Goal: Information Seeking & Learning: Understand process/instructions

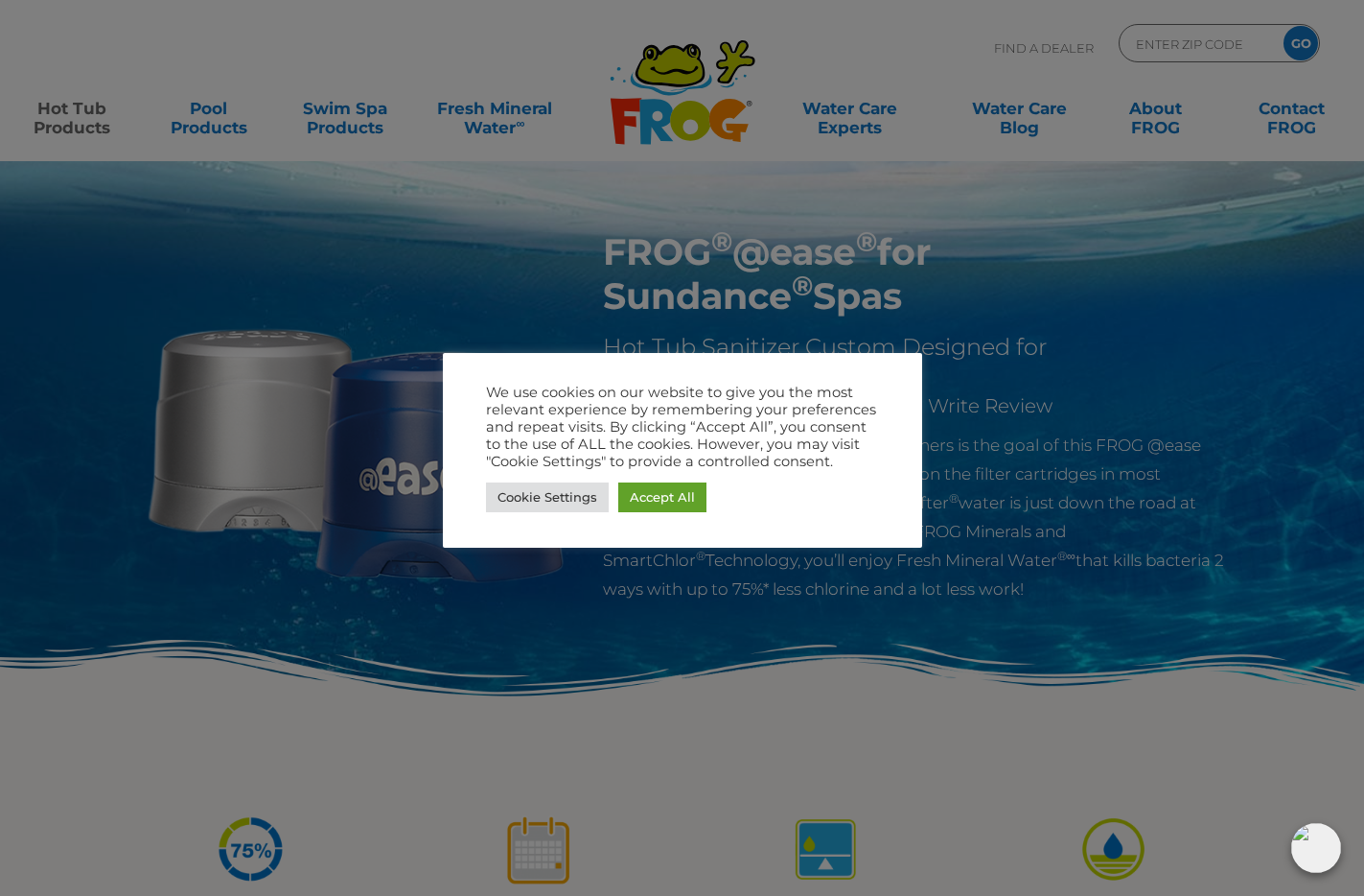
click at [1021, 484] on div at bounding box center [682, 448] width 1364 height 896
click at [562, 500] on link "Cookie Settings" at bounding box center [548, 497] width 122 height 30
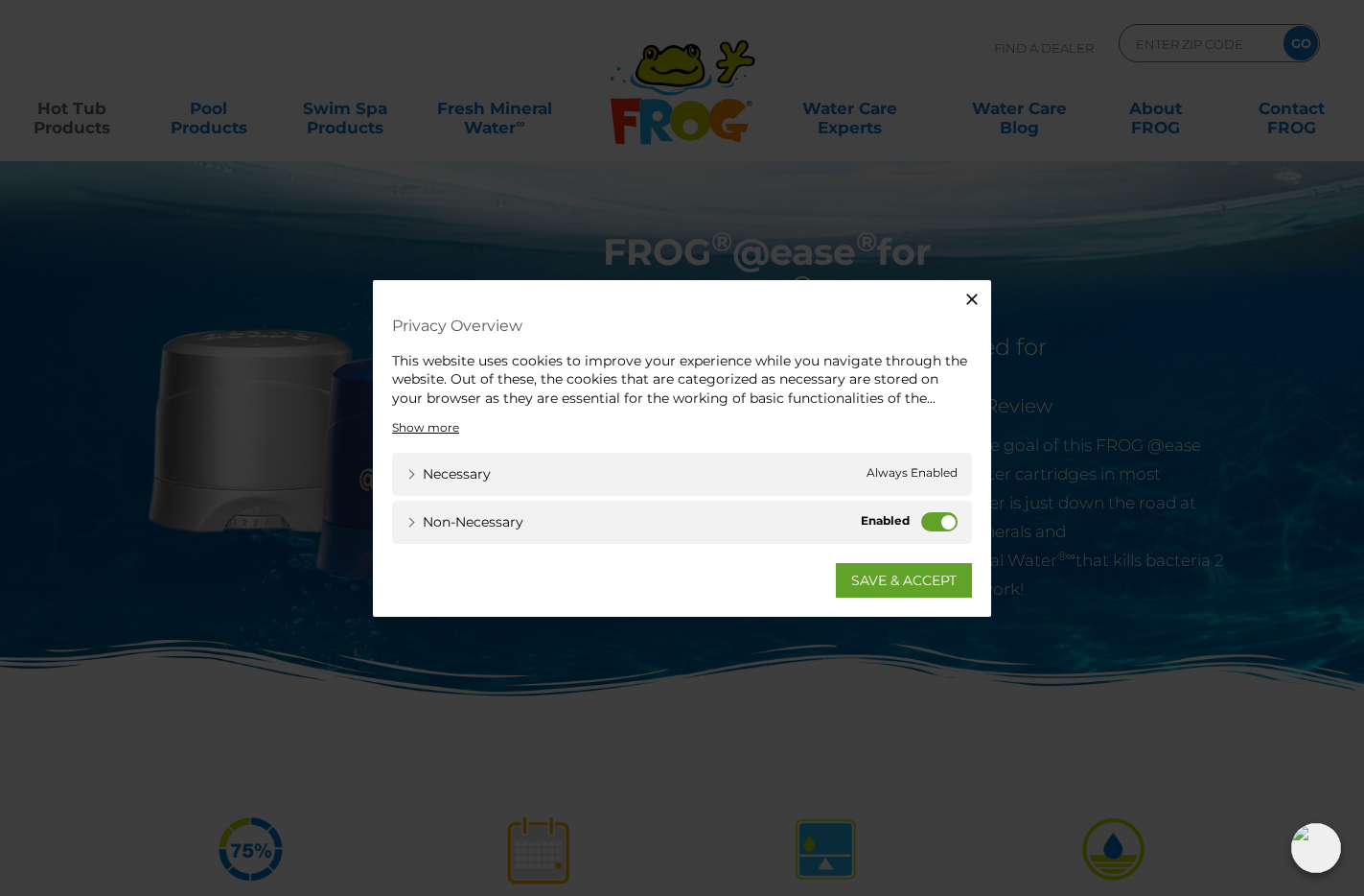
click at [943, 527] on label "Non-necessary" at bounding box center [940, 521] width 37 height 19
click at [0, 0] on input "Non-necessary" at bounding box center [0, 0] width 0 height 0
click at [910, 574] on link "SAVE & ACCEPT" at bounding box center [904, 581] width 136 height 35
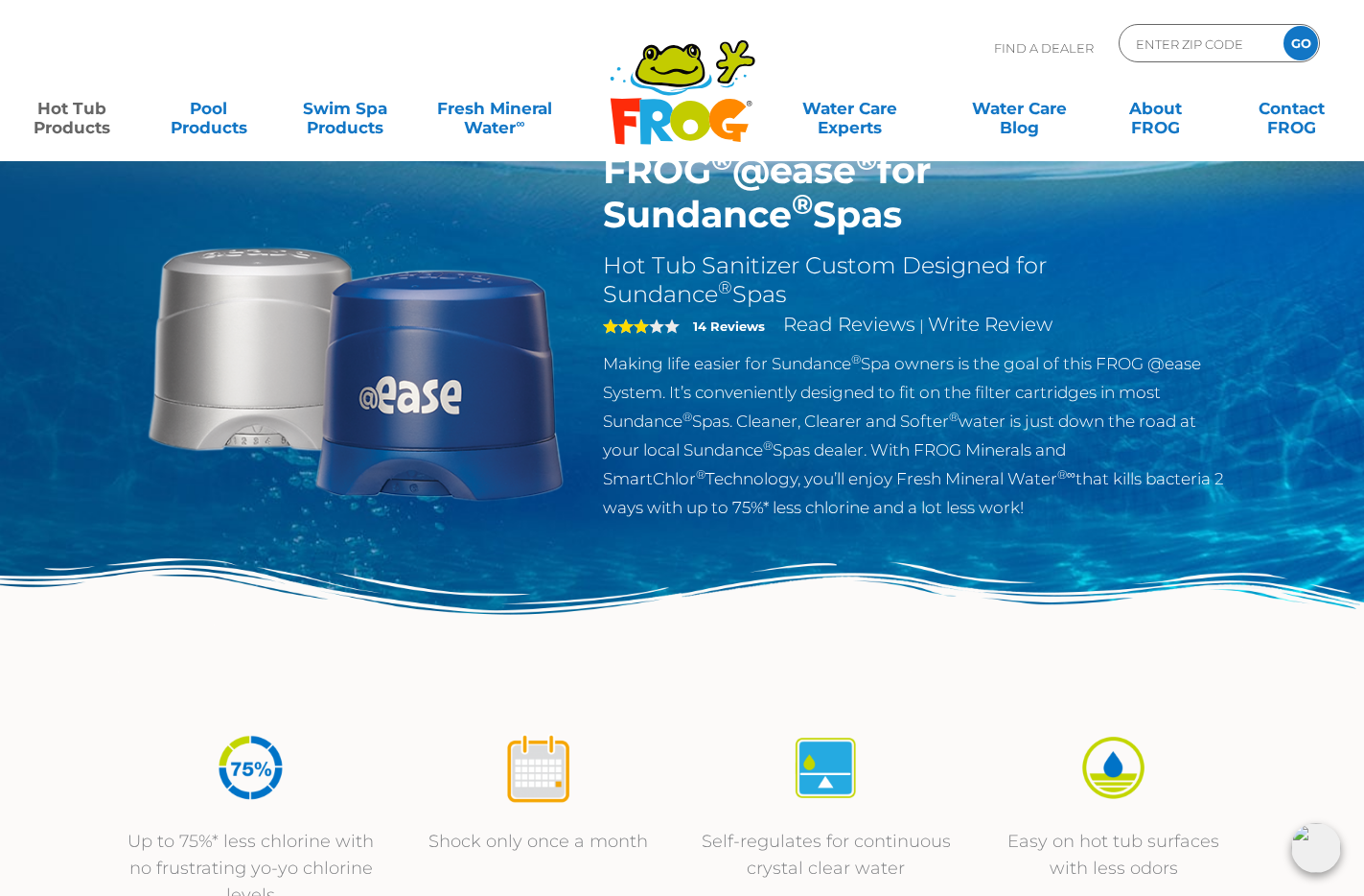
scroll to position [83, 0]
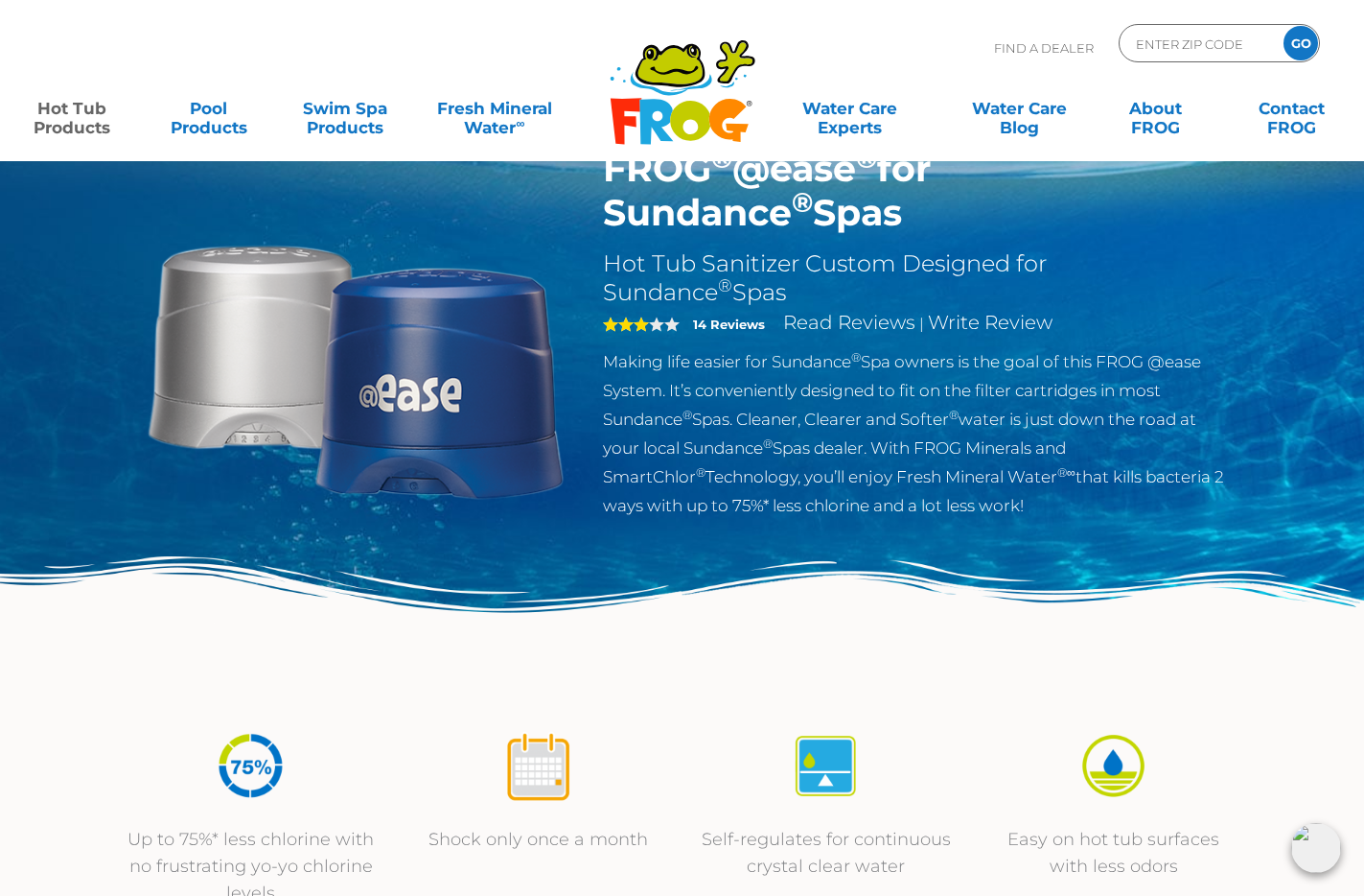
click at [733, 320] on strong "14 Reviews" at bounding box center [729, 324] width 72 height 16
click at [658, 323] on span "3" at bounding box center [641, 324] width 77 height 16
click at [823, 322] on link "Read Reviews" at bounding box center [849, 322] width 132 height 23
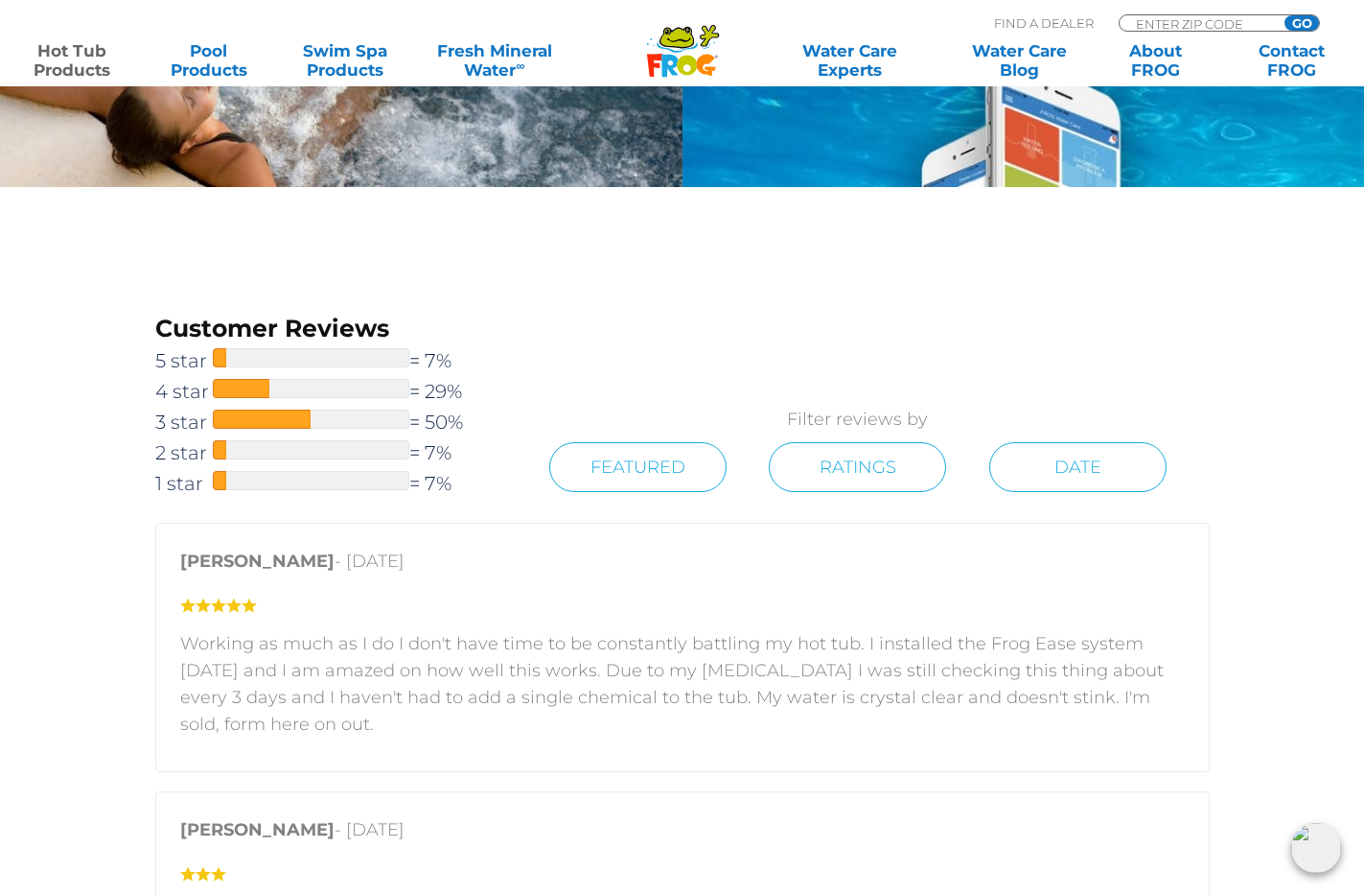
scroll to position [2706, 0]
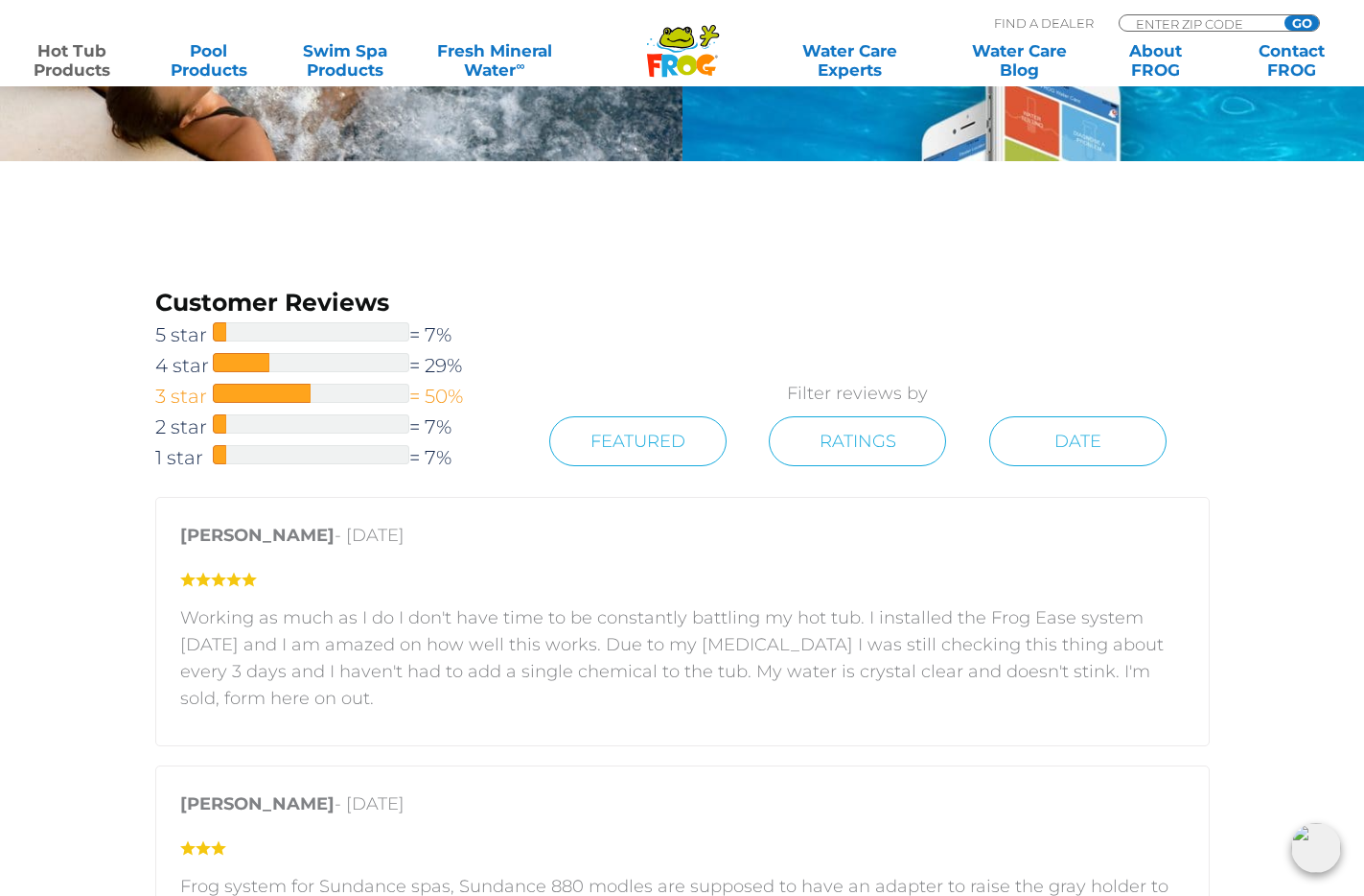
click at [172, 388] on span "3 star" at bounding box center [183, 396] width 57 height 31
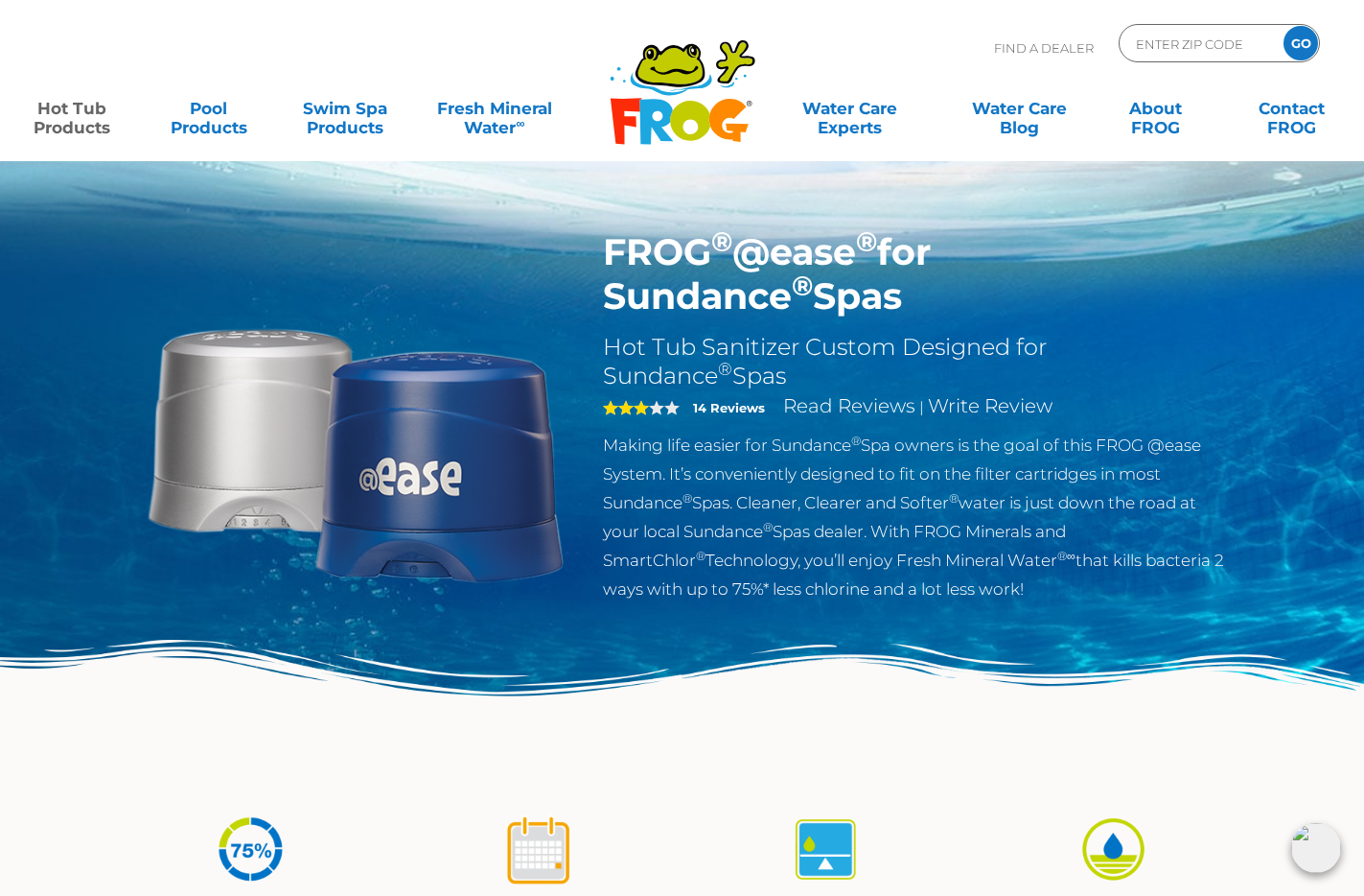
click at [472, 424] on img at bounding box center [355, 449] width 439 height 439
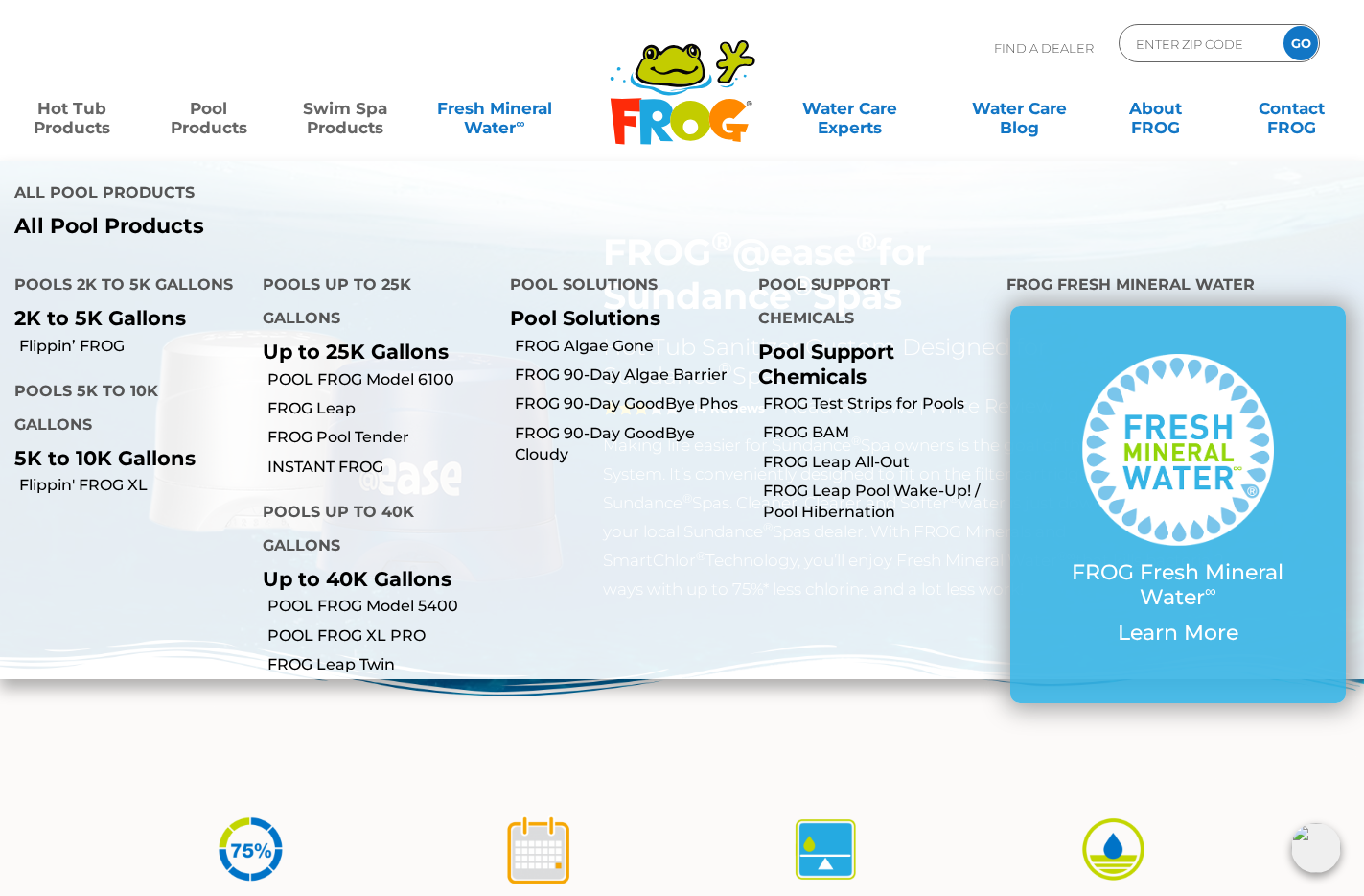
click at [353, 120] on link "Swim Spa Products" at bounding box center [346, 109] width 107 height 39
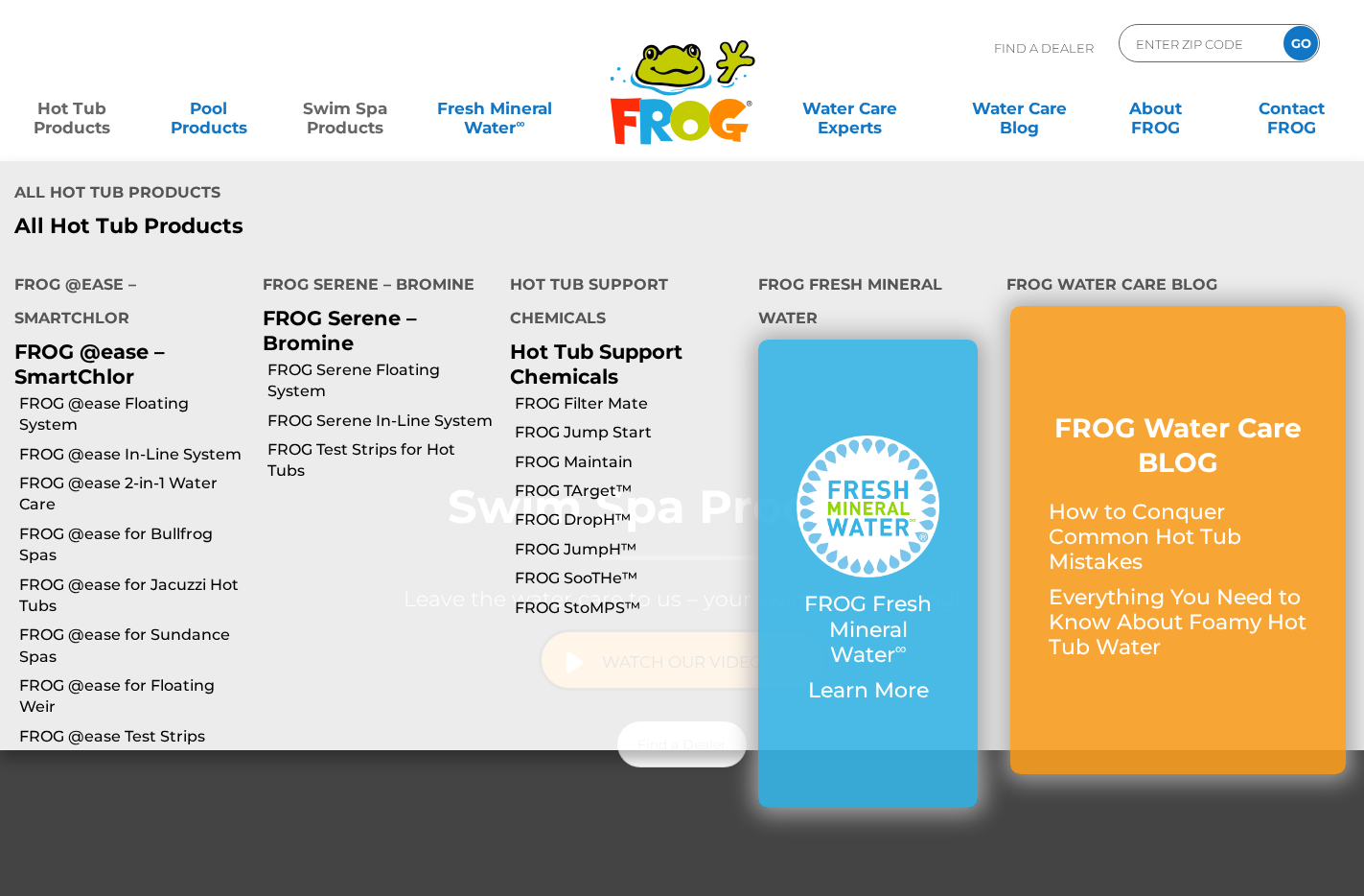
click at [83, 116] on link "Hot Tub Products" at bounding box center [73, 109] width 107 height 39
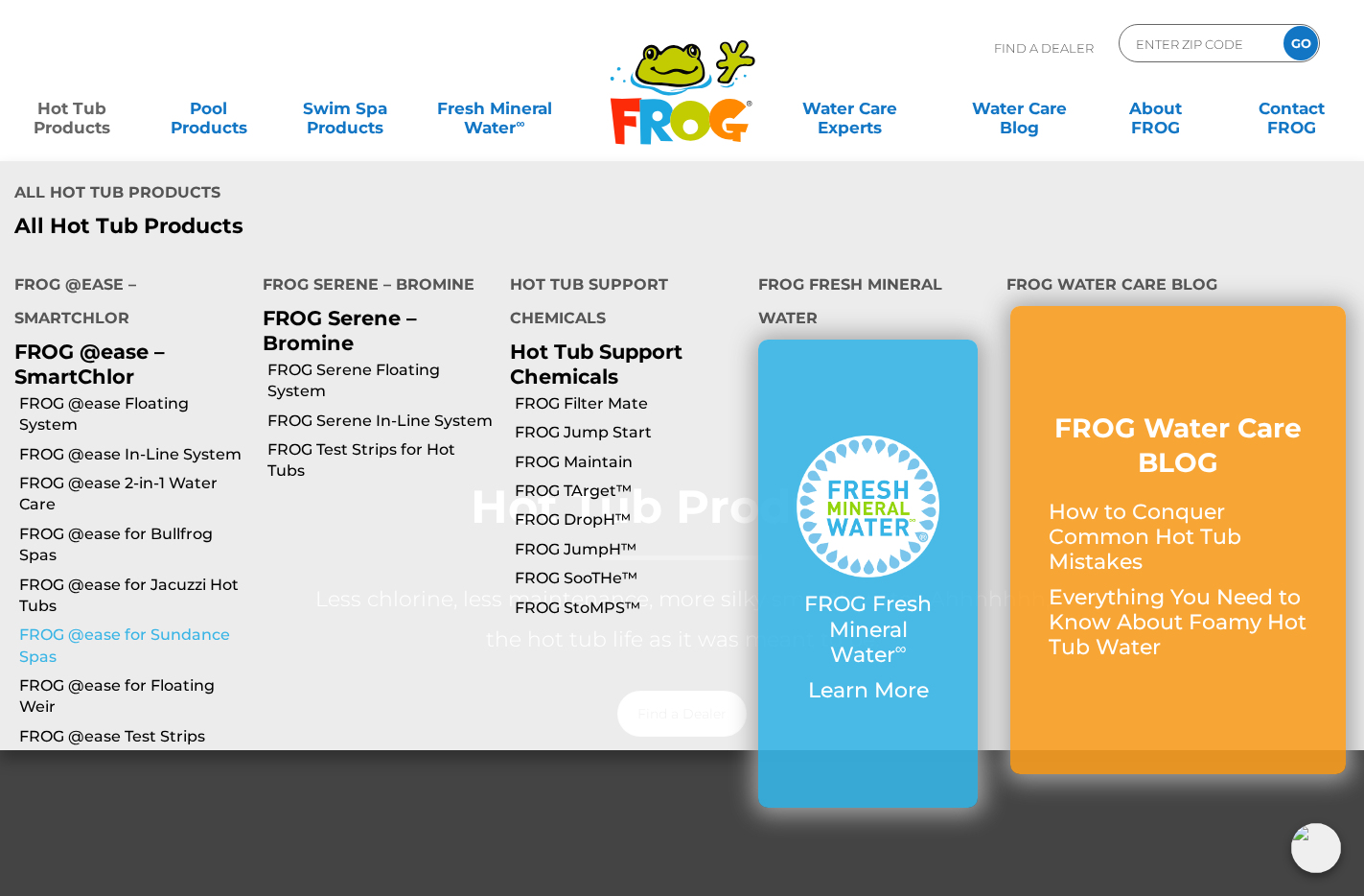
click at [198, 624] on link "FROG @ease for Sundance Spas" at bounding box center [134, 646] width 229 height 43
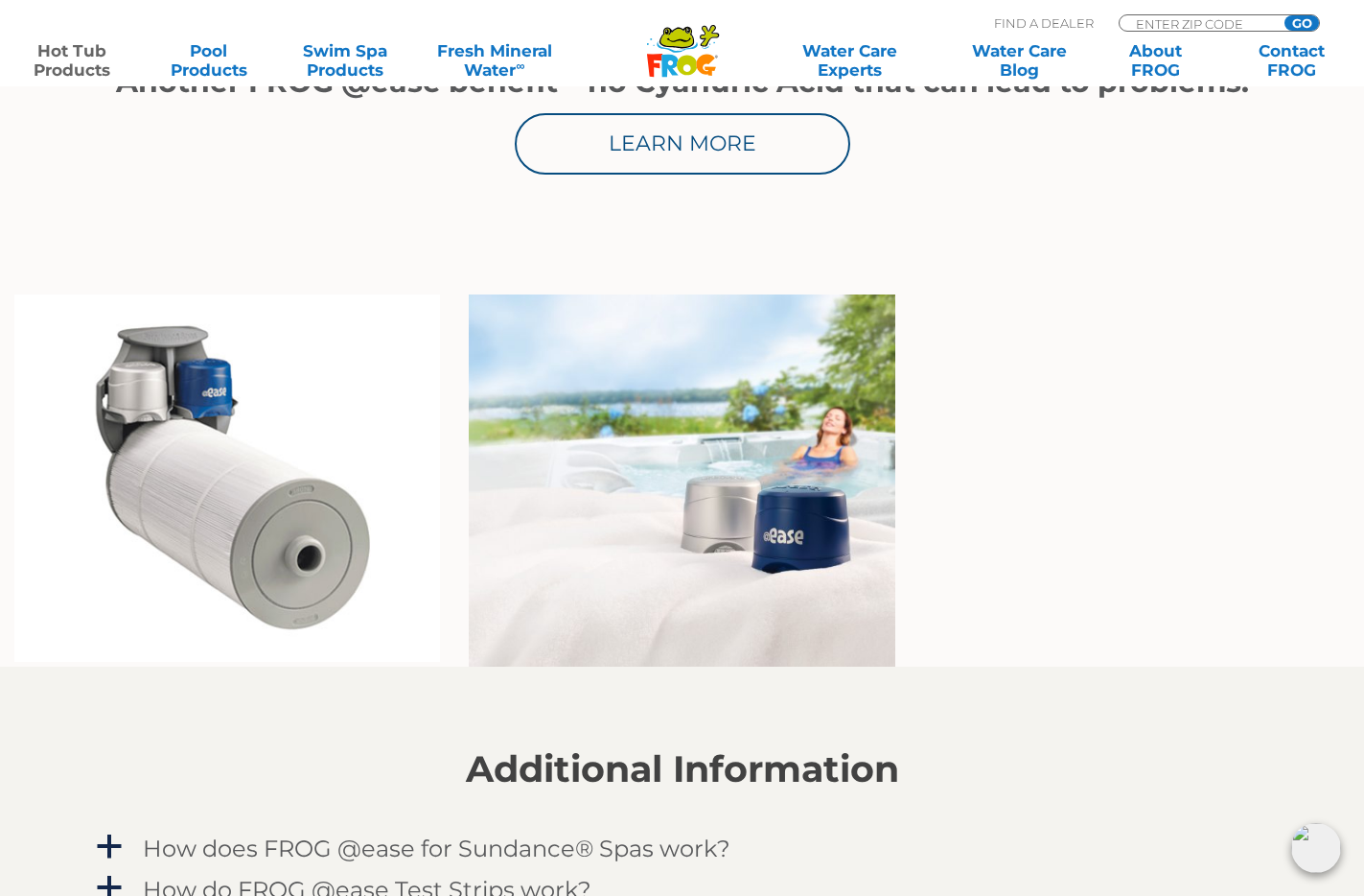
scroll to position [1320, 0]
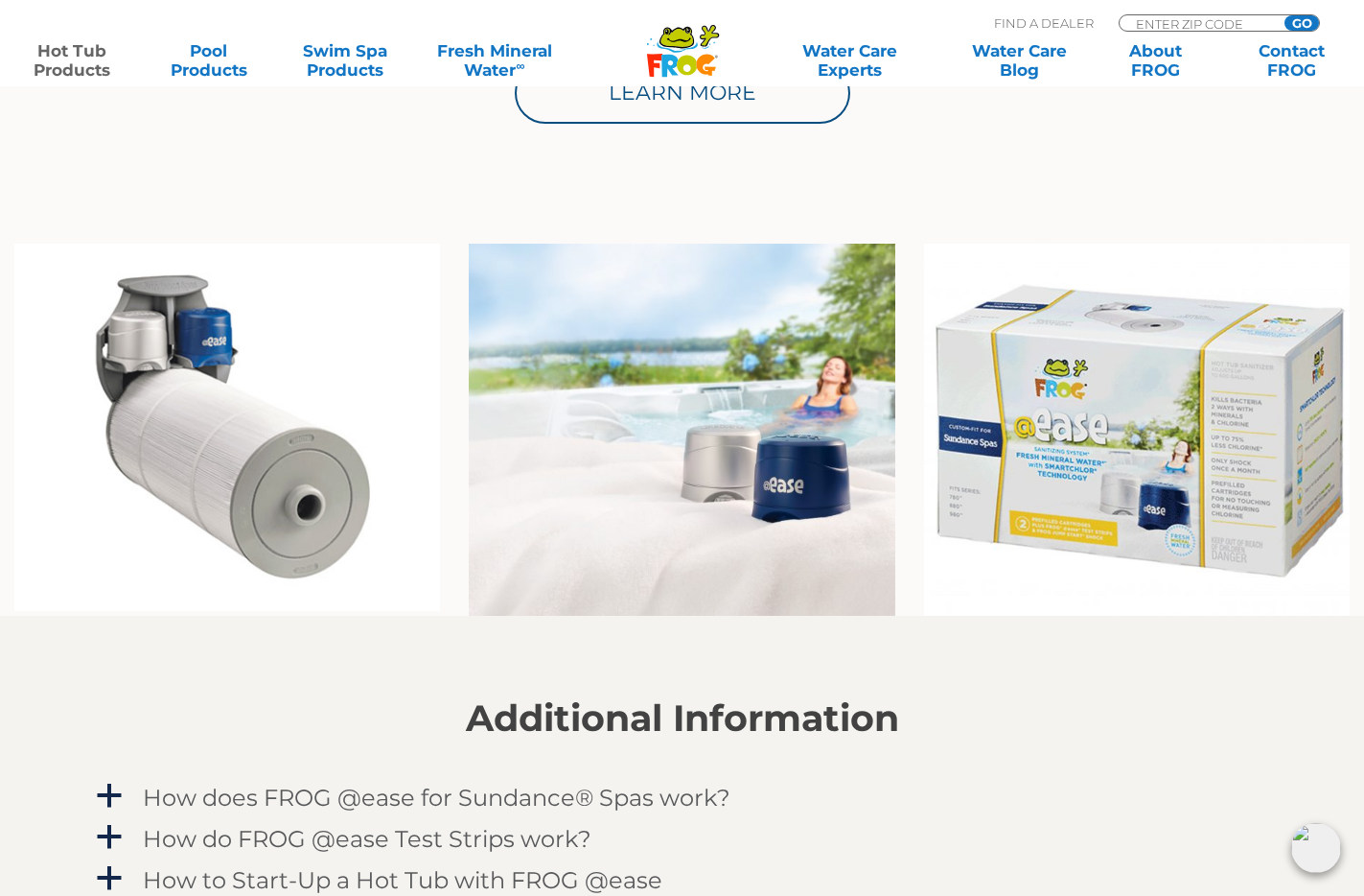
click at [691, 555] on img at bounding box center [682, 430] width 426 height 373
click at [1082, 480] on img at bounding box center [1137, 430] width 426 height 373
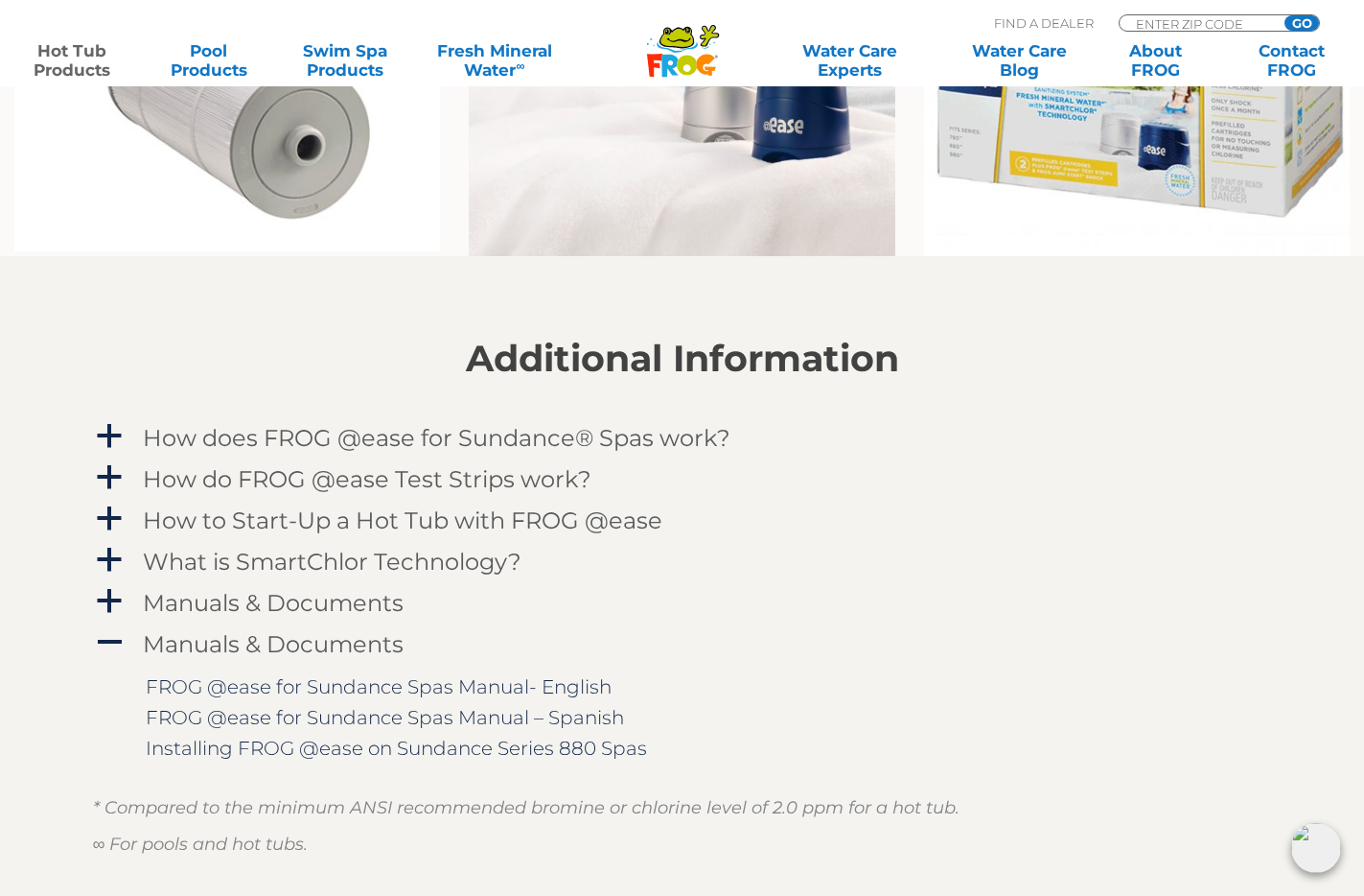
scroll to position [1685, 0]
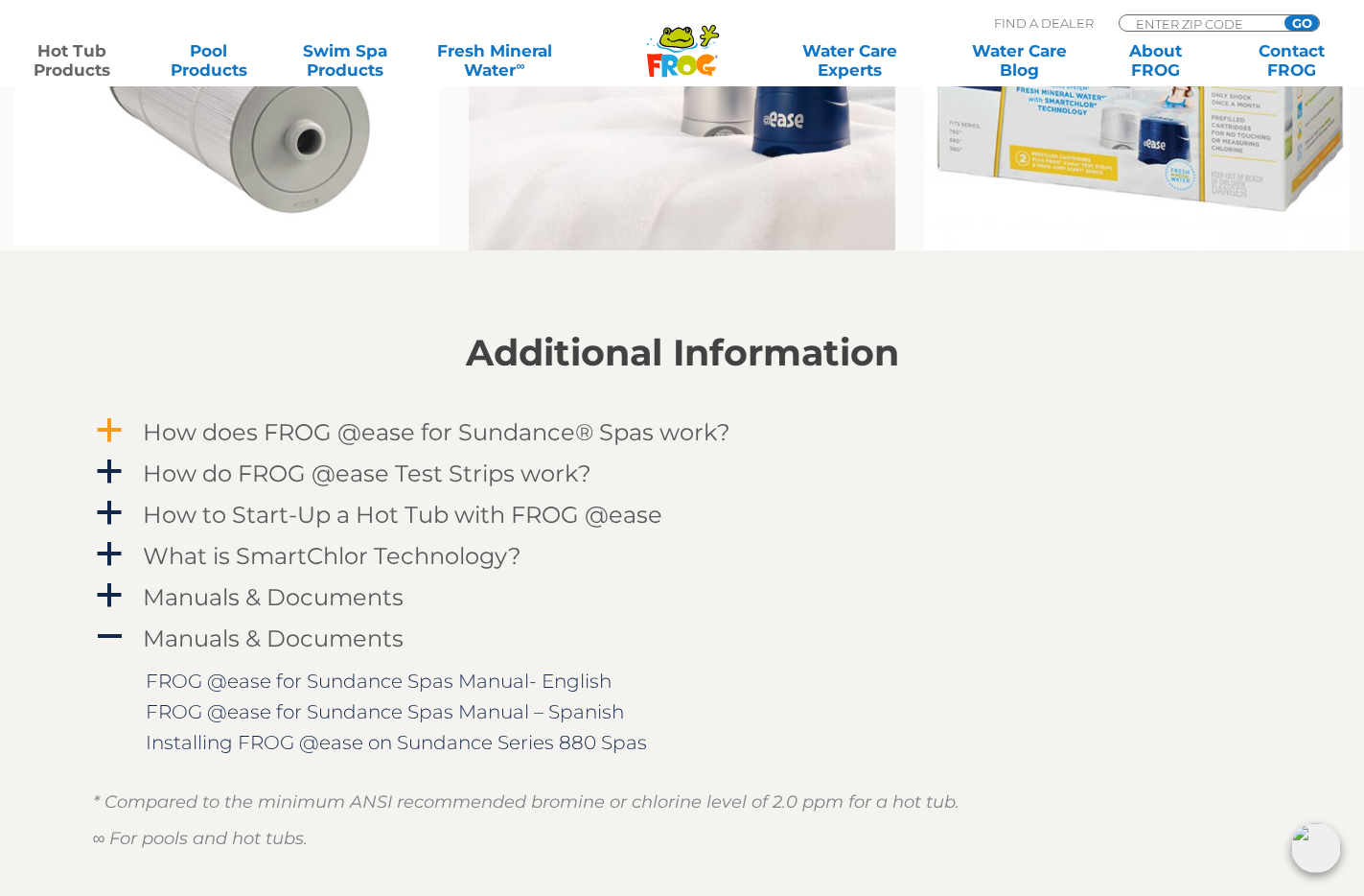
click at [633, 434] on h4 "How does FROG @ease for Sundance® Spas work?" at bounding box center [436, 432] width 587 height 26
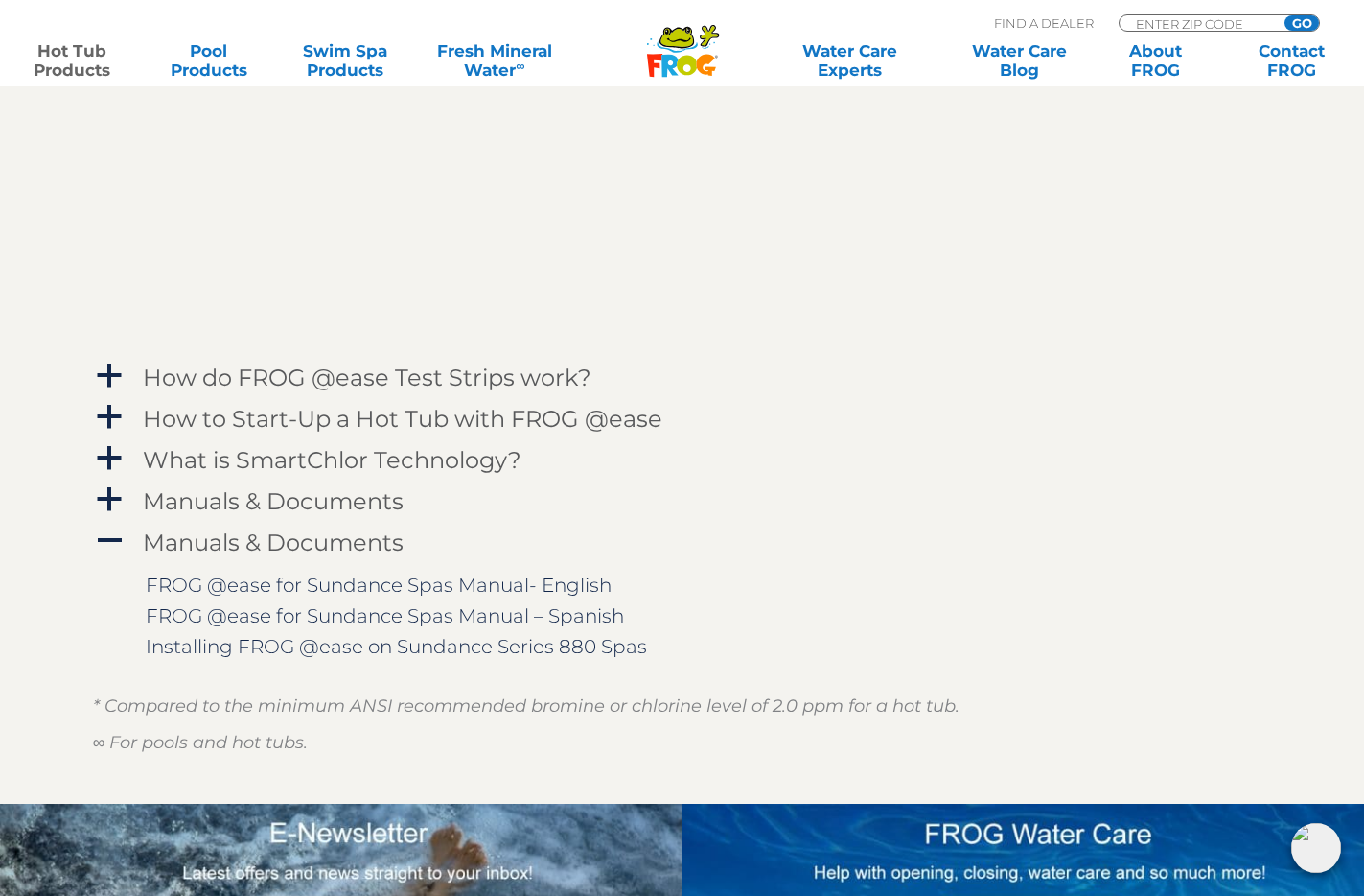
scroll to position [2319, 0]
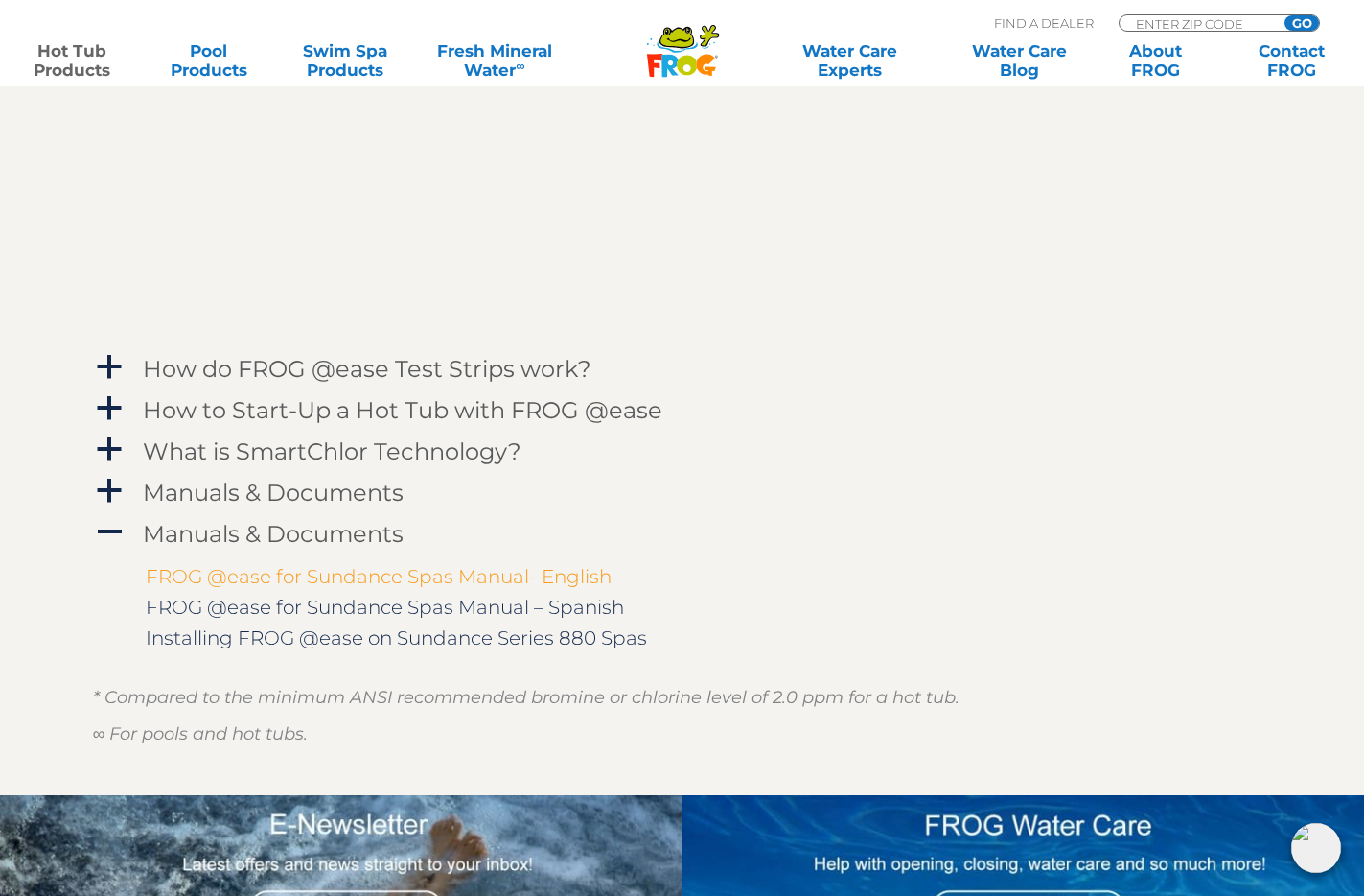
click at [567, 571] on link "FROG @ease for Sundance Spas Manual- English" at bounding box center [379, 577] width 466 height 23
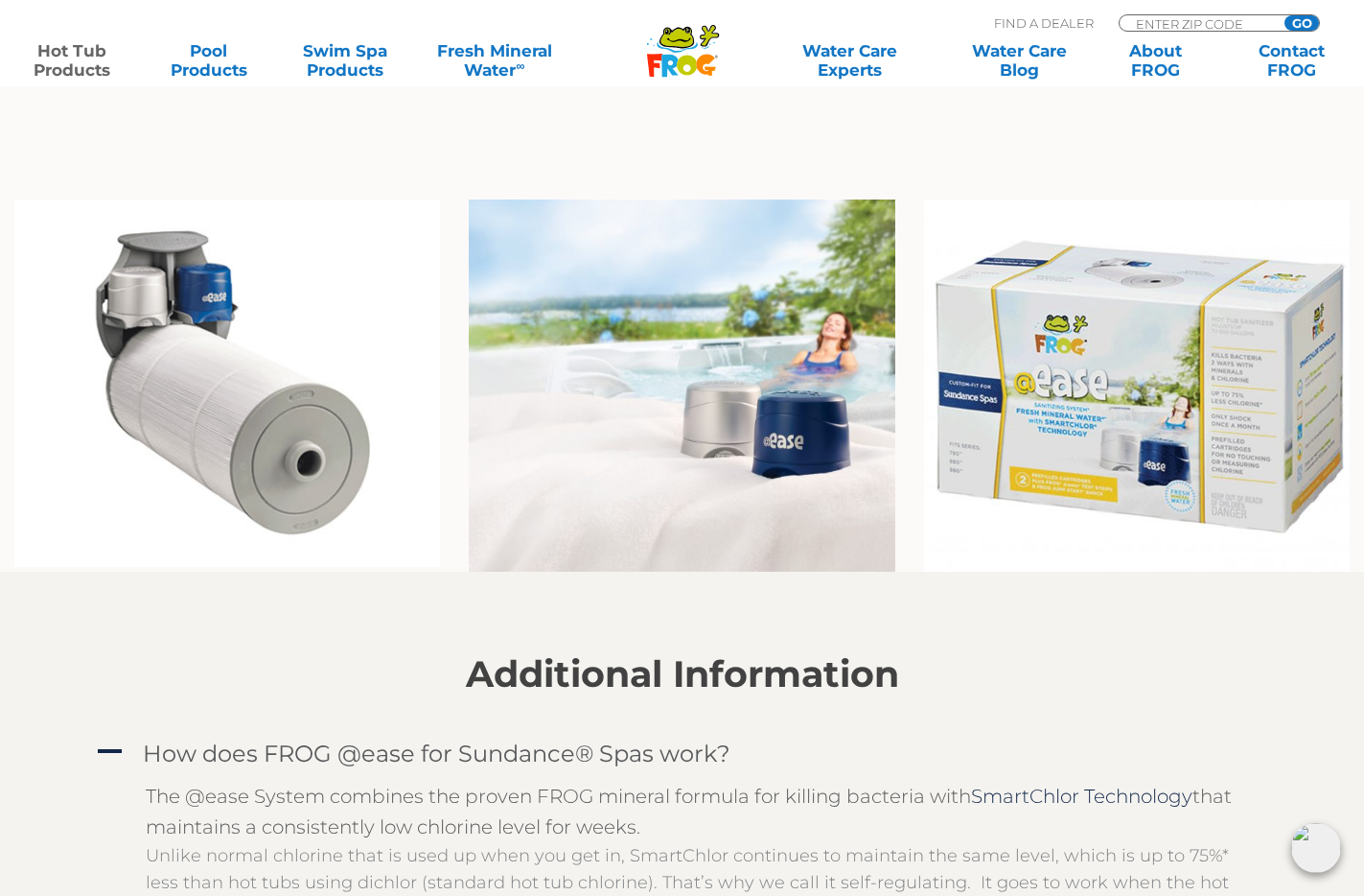
scroll to position [1370, 0]
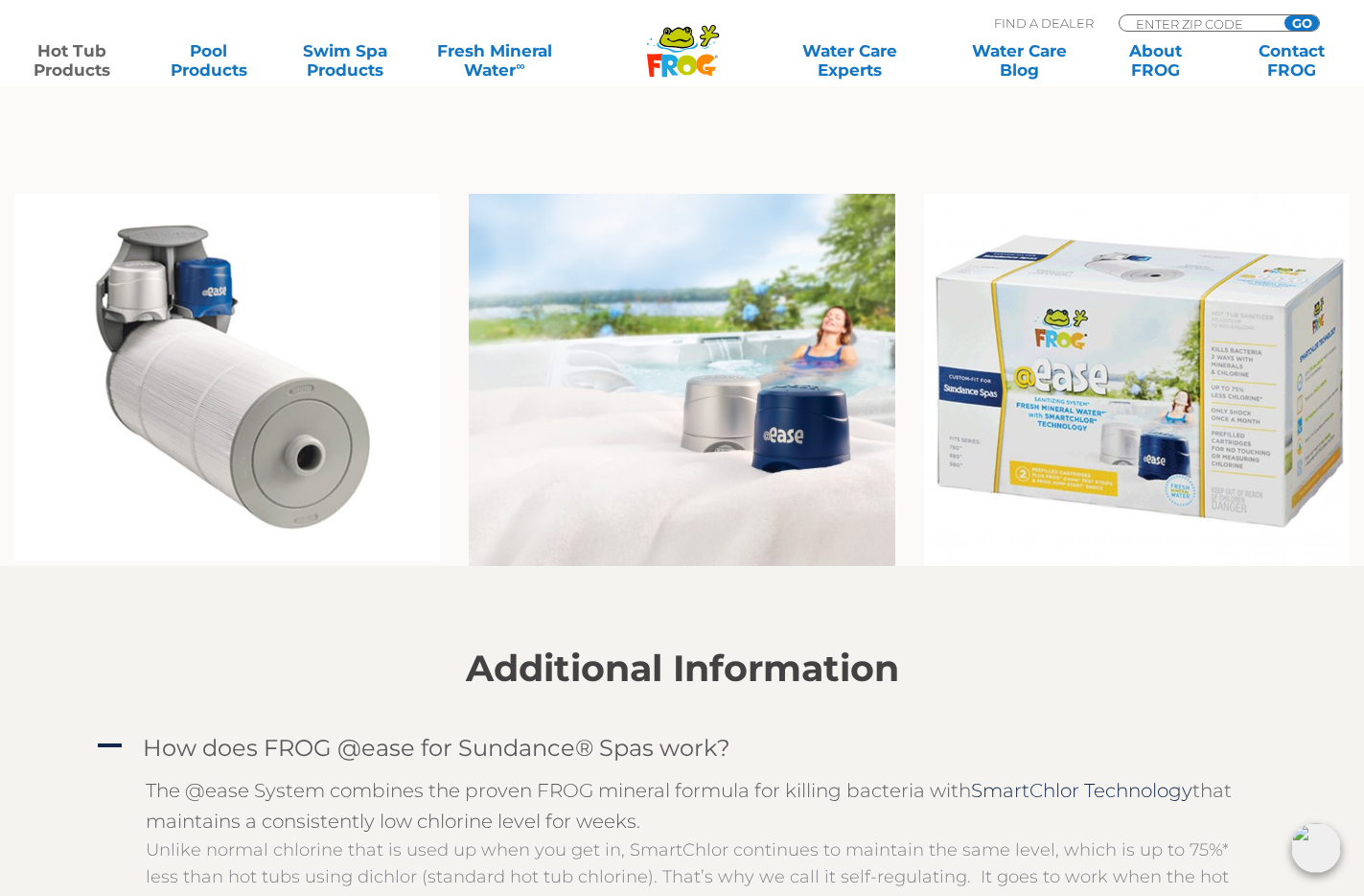
click at [1108, 632] on div at bounding box center [682, 622] width 1180 height 48
